Goal: Task Accomplishment & Management: Use online tool/utility

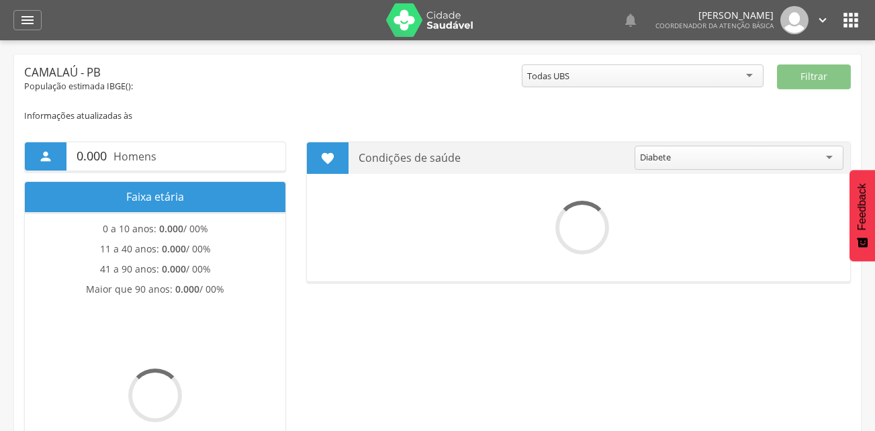
click at [26, 20] on icon "" at bounding box center [27, 20] width 16 height 16
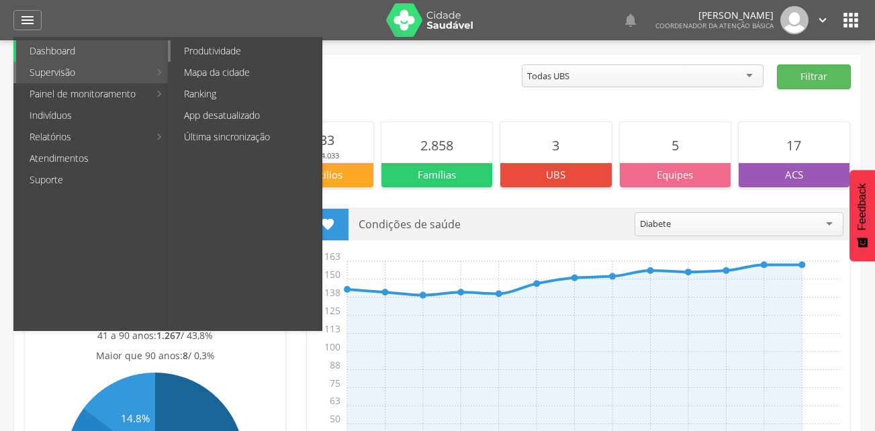
click at [243, 50] on link "Produtividade" at bounding box center [246, 50] width 151 height 21
type input "**********"
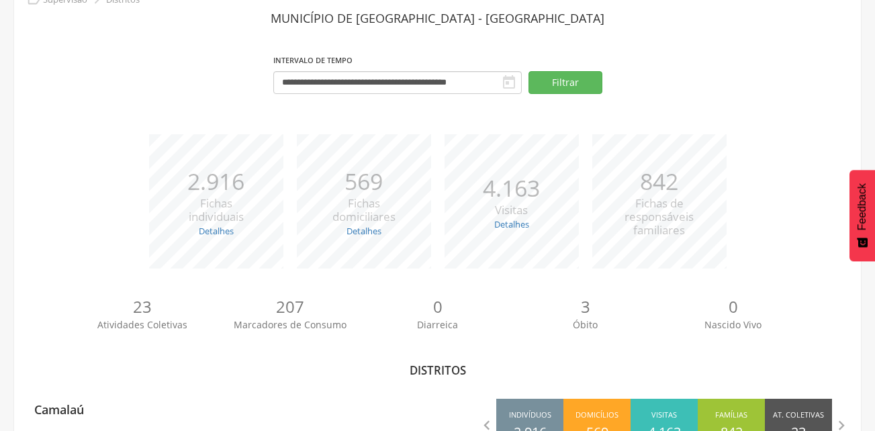
scroll to position [124, 0]
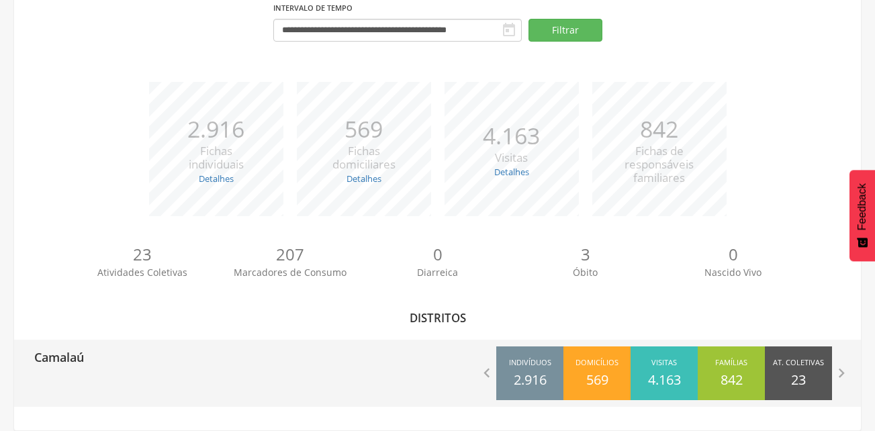
click at [145, 394] on div "Camalaú  Indivíduos 2.916 Domicílios 569 Visitas 4.163 Famílias 842 At. Coleti…" at bounding box center [437, 373] width 847 height 67
click at [244, 341] on div "Camalaú" at bounding box center [226, 357] width 424 height 34
type input "**********"
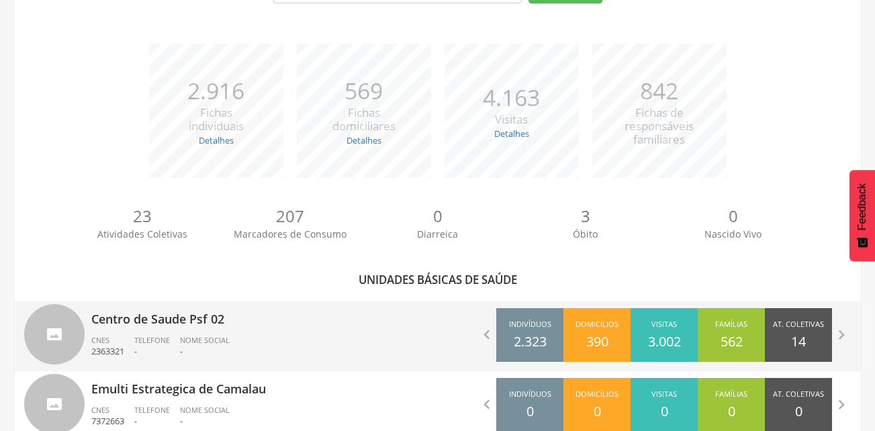
scroll to position [272, 0]
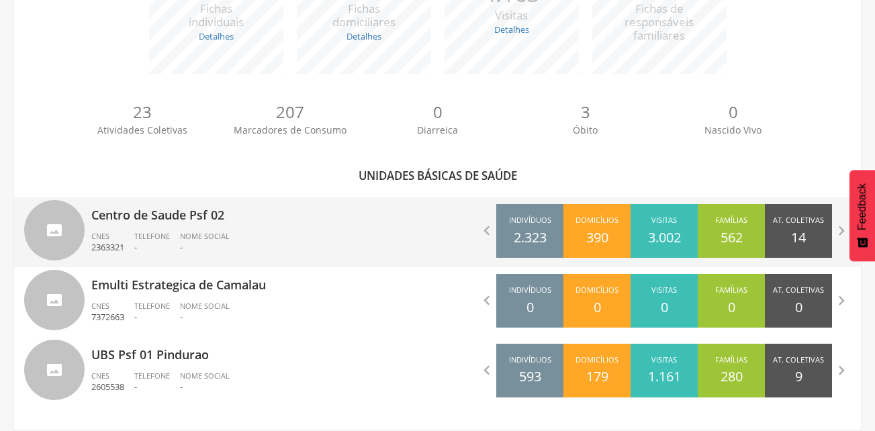
click at [263, 220] on p "Centro de Saude Psf 02" at bounding box center [259, 210] width 336 height 27
type input "**********"
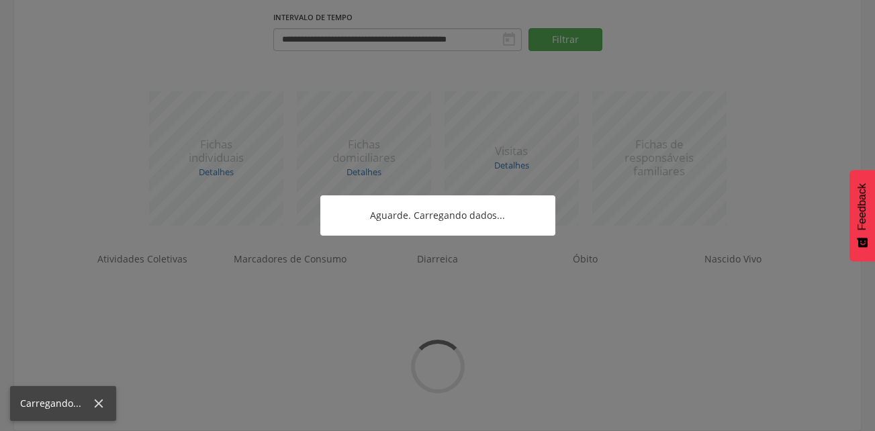
scroll to position [202, 0]
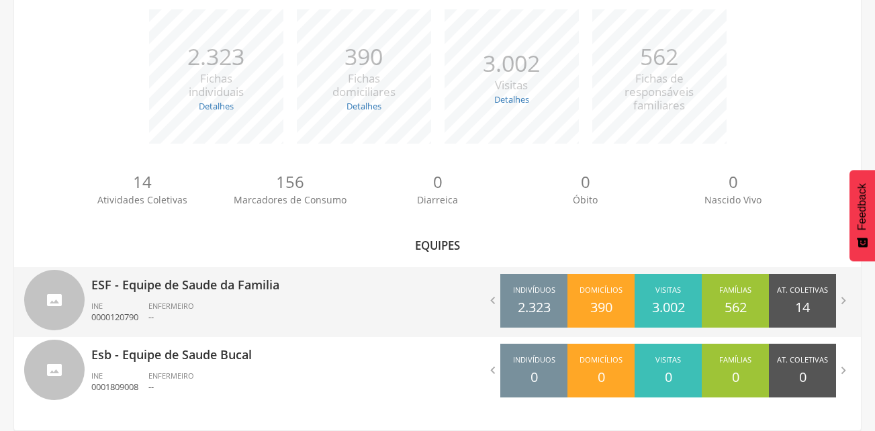
click at [282, 285] on p "ESF - Equipe de Saude da Familia" at bounding box center [259, 280] width 336 height 27
type input "**********"
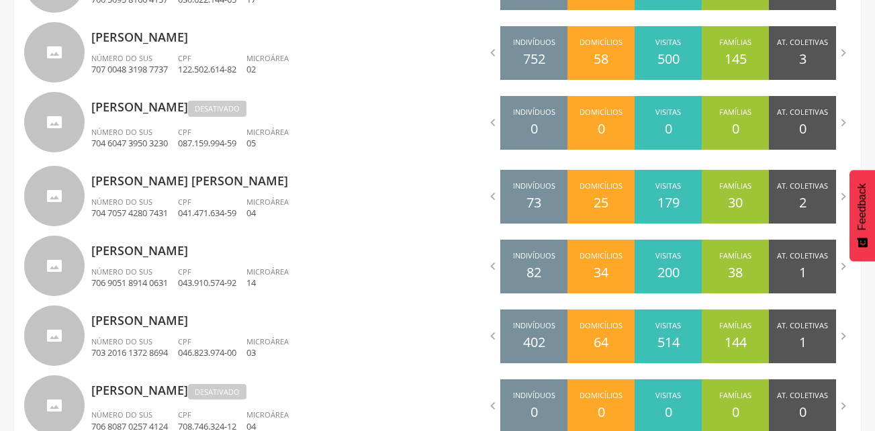
scroll to position [589, 0]
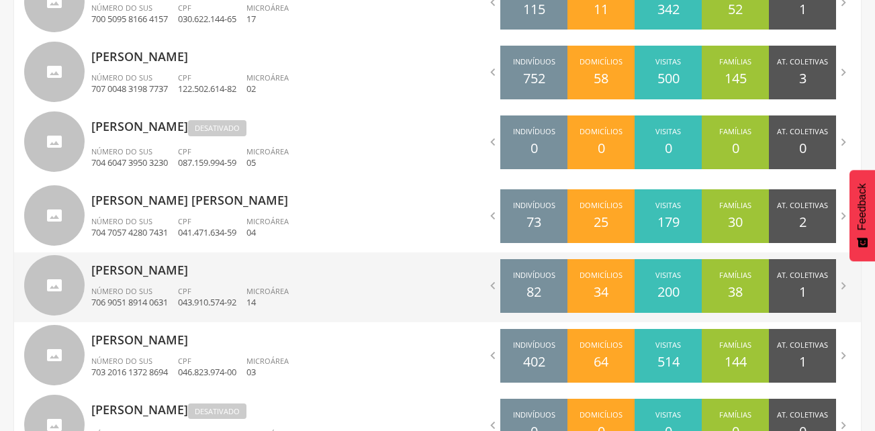
click at [279, 270] on p "[PERSON_NAME]" at bounding box center [259, 265] width 336 height 27
type input "**********"
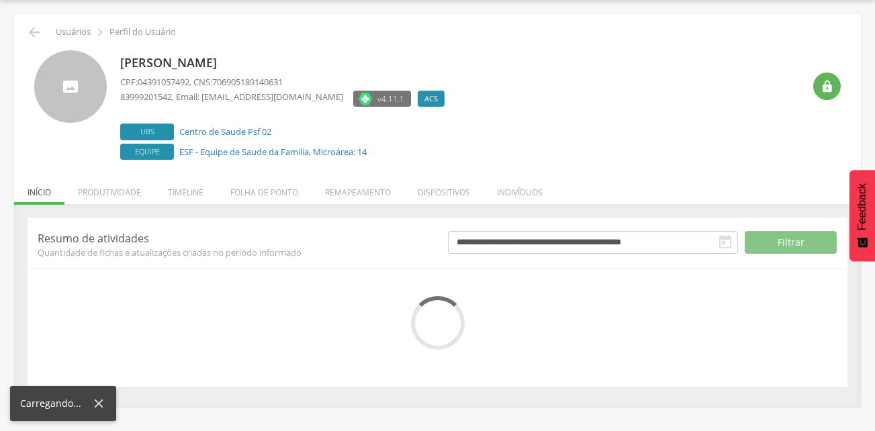
scroll to position [141, 0]
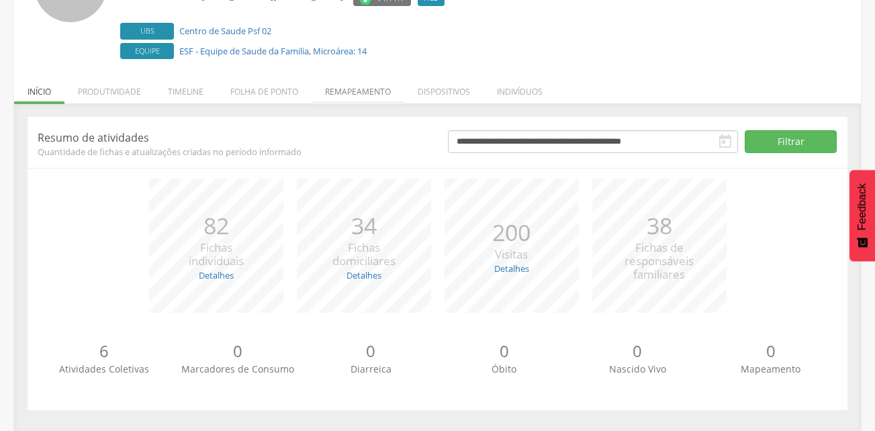
click at [343, 95] on li "Remapeamento" at bounding box center [358, 89] width 93 height 32
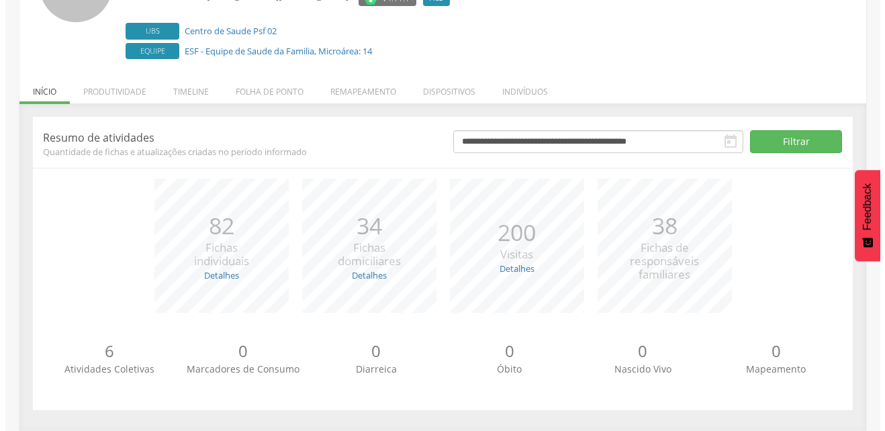
scroll to position [265, 0]
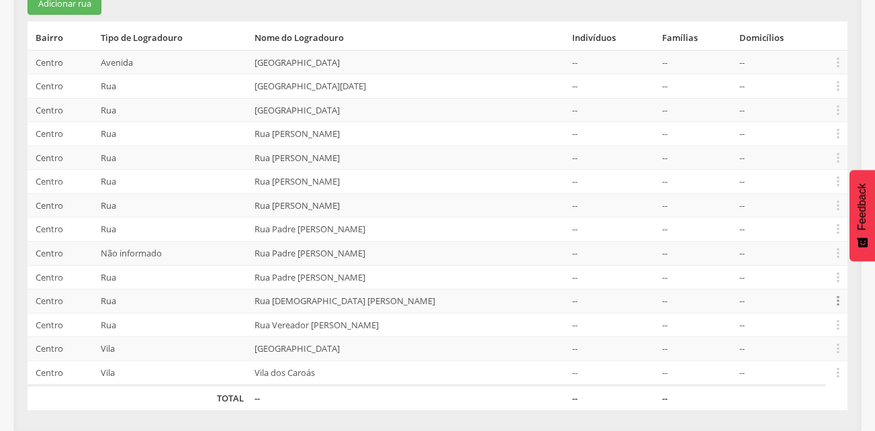
click at [837, 303] on icon "" at bounding box center [838, 300] width 15 height 15
click at [788, 230] on link "Alocar famílias" at bounding box center [792, 231] width 106 height 17
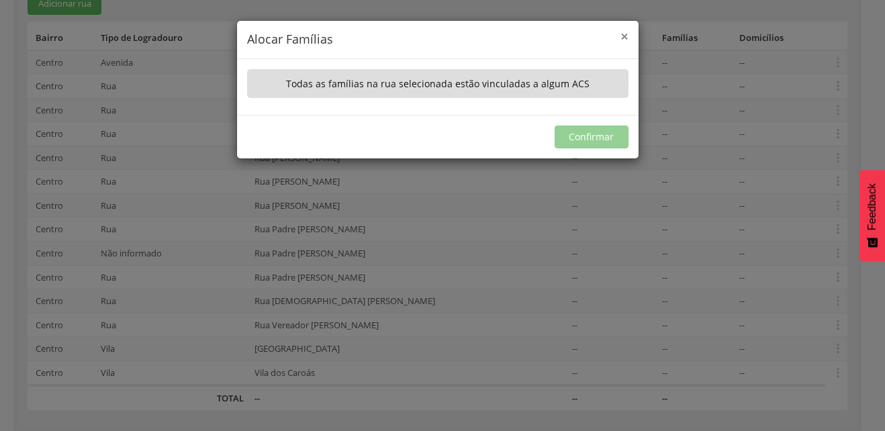
click at [625, 37] on span "×" at bounding box center [625, 36] width 8 height 19
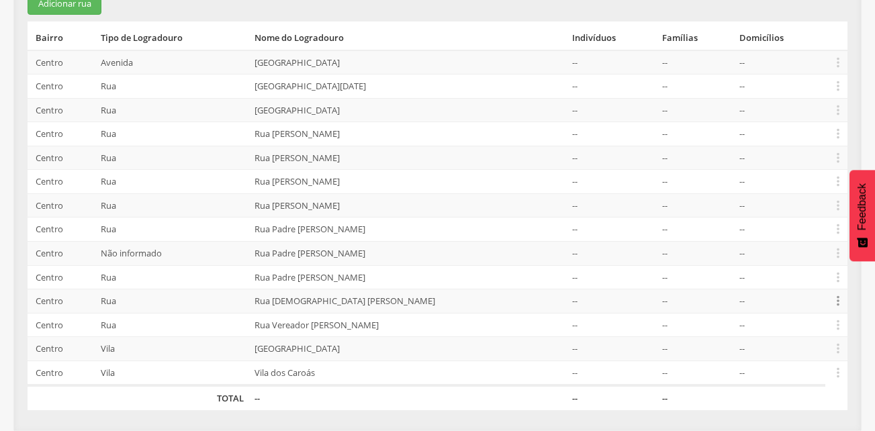
click at [835, 301] on icon "" at bounding box center [838, 300] width 15 height 15
click at [802, 249] on link "Desalocar famílias" at bounding box center [792, 248] width 106 height 17
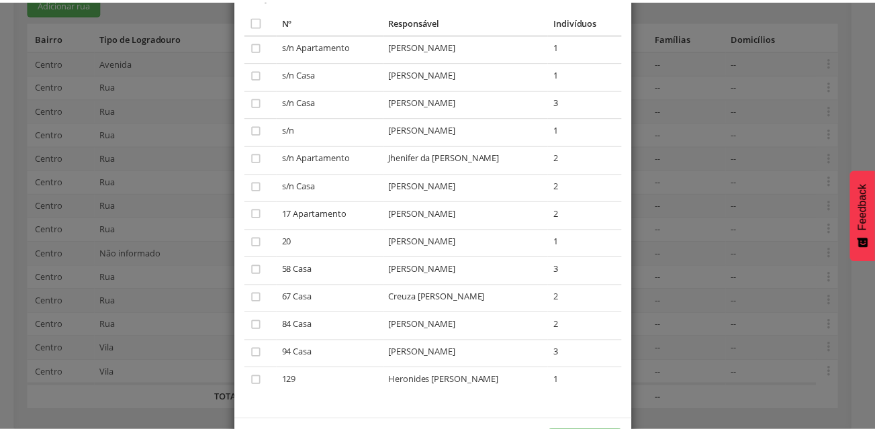
scroll to position [0, 0]
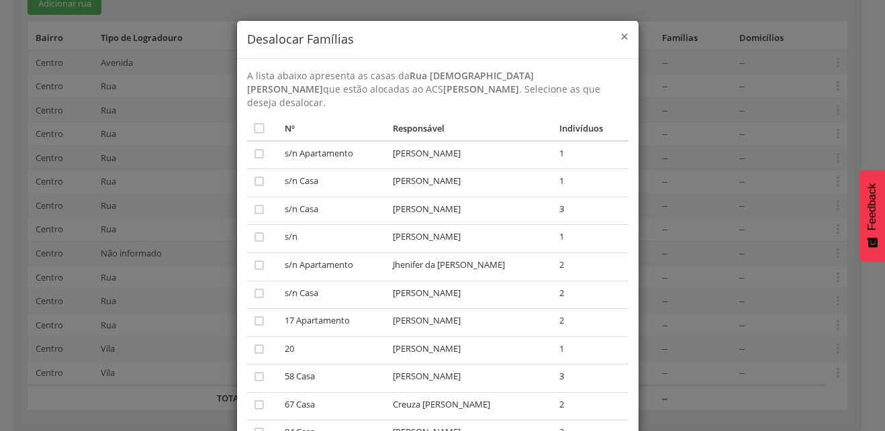
click at [621, 38] on span "×" at bounding box center [625, 36] width 8 height 19
